Goal: Task Accomplishment & Management: Manage account settings

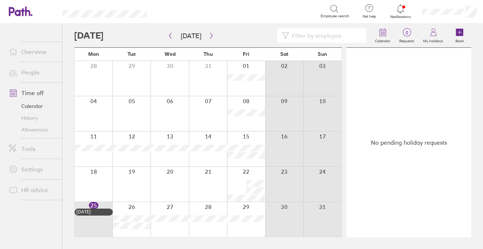
click at [215, 36] on div at bounding box center [222, 35] width 296 height 15
click at [210, 36] on icon "button" at bounding box center [211, 36] width 2 height 6
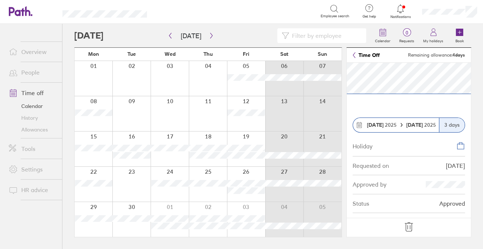
click at [407, 225] on icon at bounding box center [409, 227] width 12 height 12
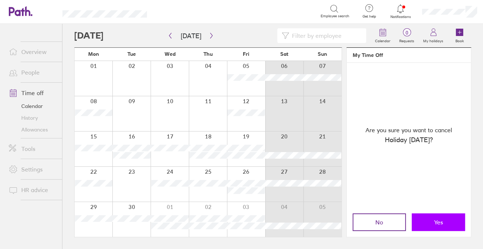
click at [428, 227] on button "Yes" at bounding box center [438, 222] width 53 height 18
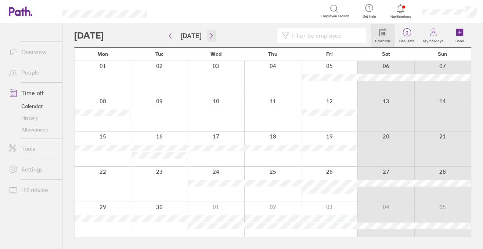
click at [209, 36] on icon "button" at bounding box center [212, 36] width 6 height 6
